Goal: Task Accomplishment & Management: Use online tool/utility

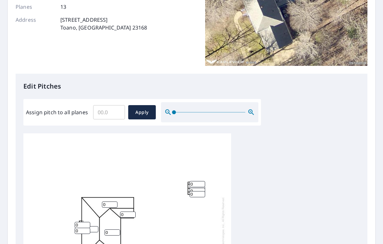
scroll to position [2, 0]
click at [101, 109] on input "Assign pitch to all planes" at bounding box center [109, 112] width 32 height 18
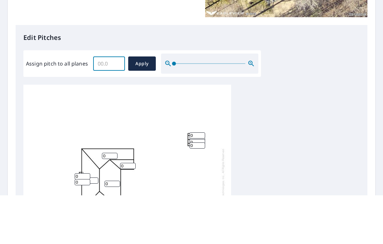
click at [107, 103] on input "Assign pitch to all planes" at bounding box center [109, 112] width 32 height 18
click at [114, 103] on input "Assign pitch to all planes" at bounding box center [109, 112] width 32 height 18
click at [115, 103] on input "Assign pitch to all planes" at bounding box center [109, 112] width 32 height 18
click at [108, 103] on input "Assign pitch to all planes" at bounding box center [109, 112] width 32 height 18
type input "8"
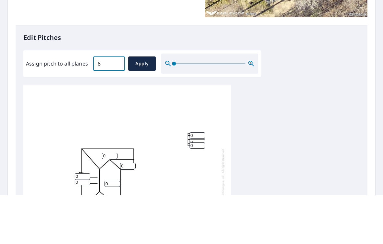
click at [140, 108] on span "Apply" at bounding box center [141, 112] width 17 height 8
type input "8"
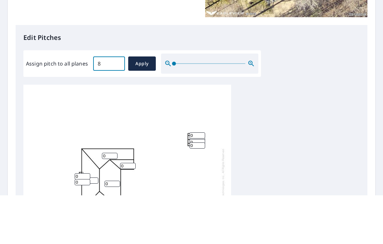
type input "8"
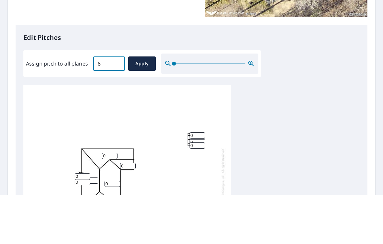
type input "8"
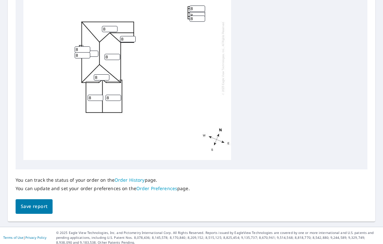
scroll to position [274, 0]
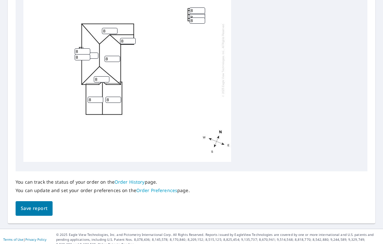
click at [40, 201] on button "Save report" at bounding box center [34, 208] width 37 height 15
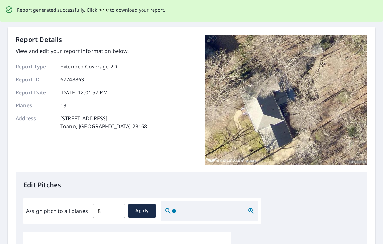
scroll to position [0, 0]
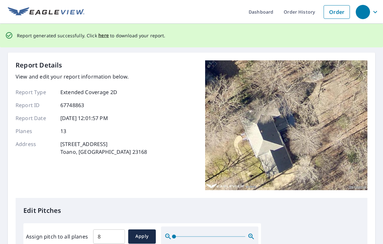
click at [100, 39] on span "here" at bounding box center [103, 35] width 11 height 8
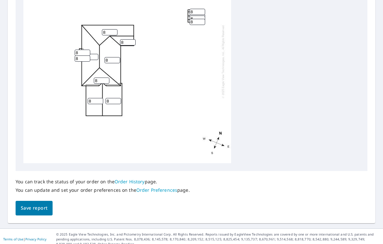
scroll to position [274, 0]
click at [41, 201] on button "Save report" at bounding box center [34, 208] width 37 height 15
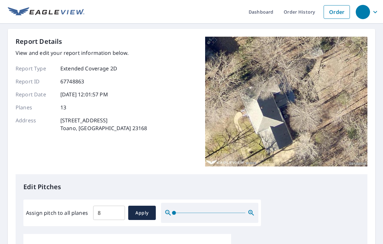
scroll to position [0, 0]
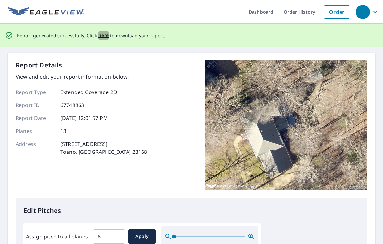
click at [103, 36] on span "here" at bounding box center [103, 35] width 11 height 8
